Goal: Navigation & Orientation: Go to known website

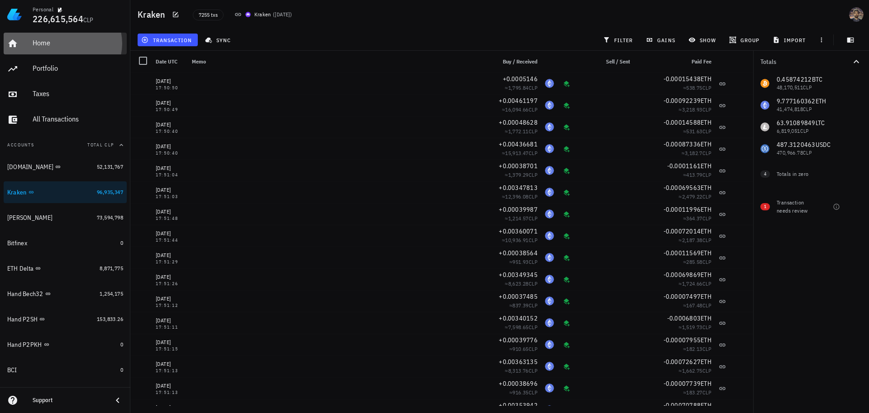
drag, startPoint x: 49, startPoint y: 50, endPoint x: 84, endPoint y: 41, distance: 36.0
click at [49, 50] on div "Home" at bounding box center [78, 43] width 91 height 20
